Goal: Transaction & Acquisition: Purchase product/service

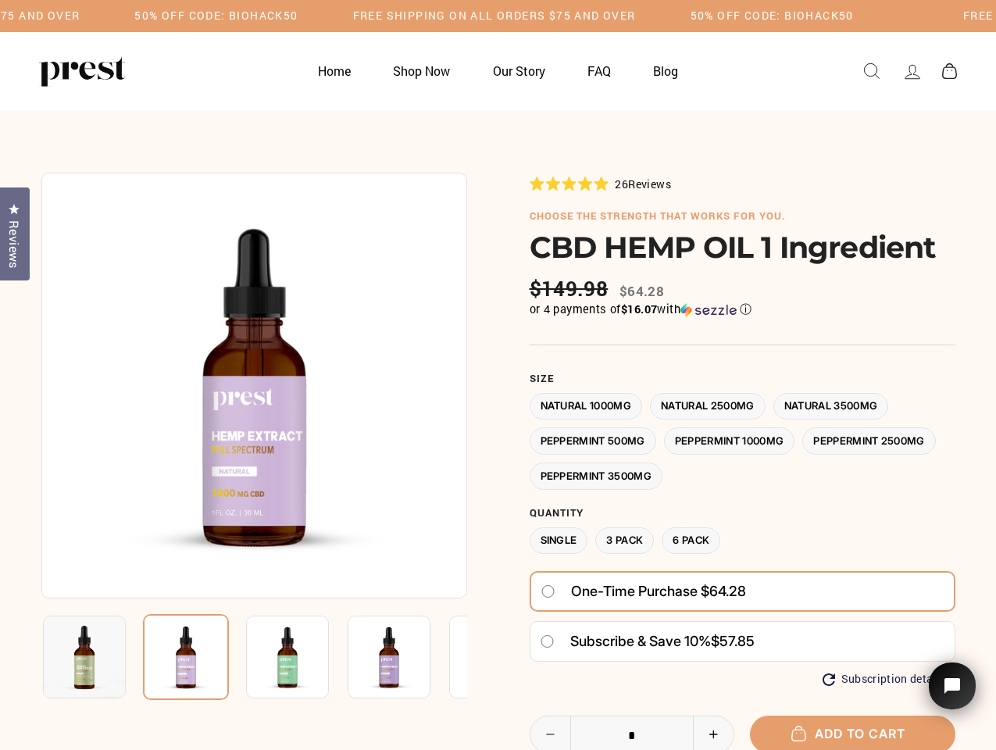
click at [498, 375] on div at bounding box center [498, 569] width 914 height 793
click at [298, 16] on h5 "50% OFF CODE: BIOHACK50" at bounding box center [215, 15] width 163 height 13
click at [254, 385] on img at bounding box center [254, 386] width 426 height 426
click at [254, 657] on img at bounding box center [287, 656] width 83 height 83
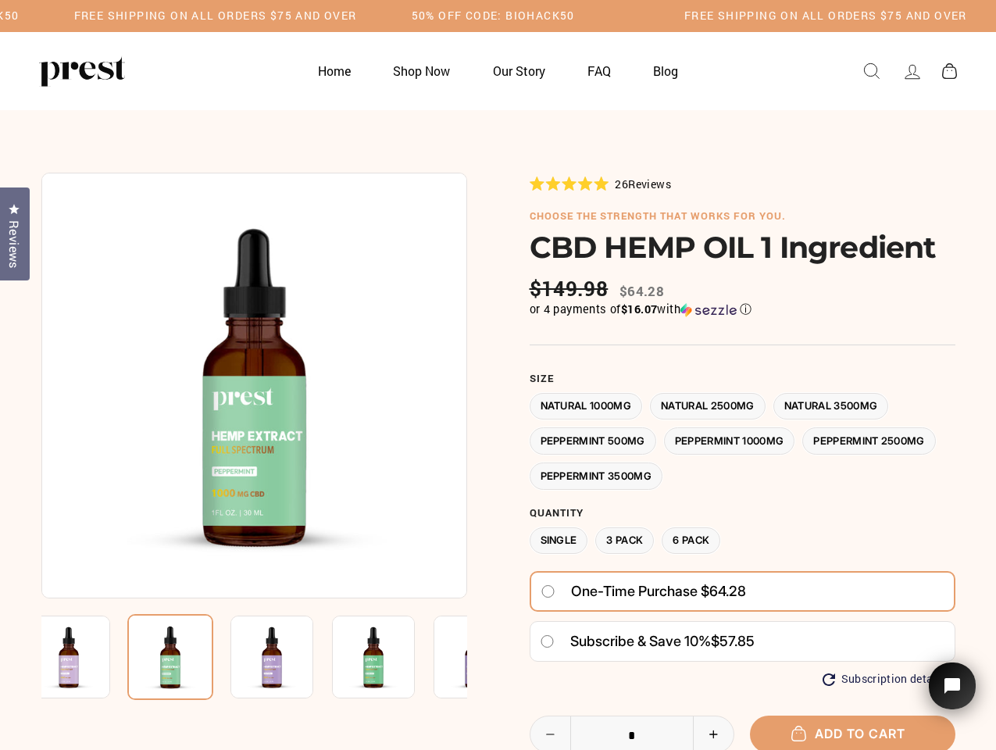
click at [84, 657] on img at bounding box center [68, 656] width 83 height 83
click at [186, 657] on img at bounding box center [170, 657] width 86 height 86
click at [287, 657] on img at bounding box center [271, 656] width 83 height 83
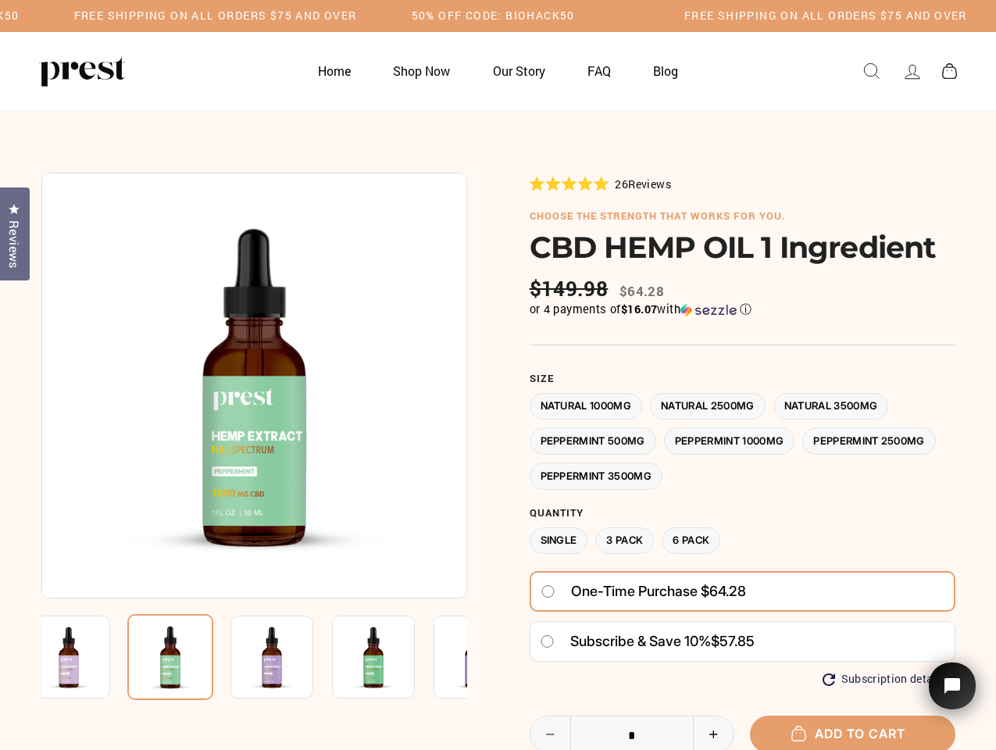
click at [287, 657] on img at bounding box center [271, 656] width 83 height 83
